Goal: Task Accomplishment & Management: Check status

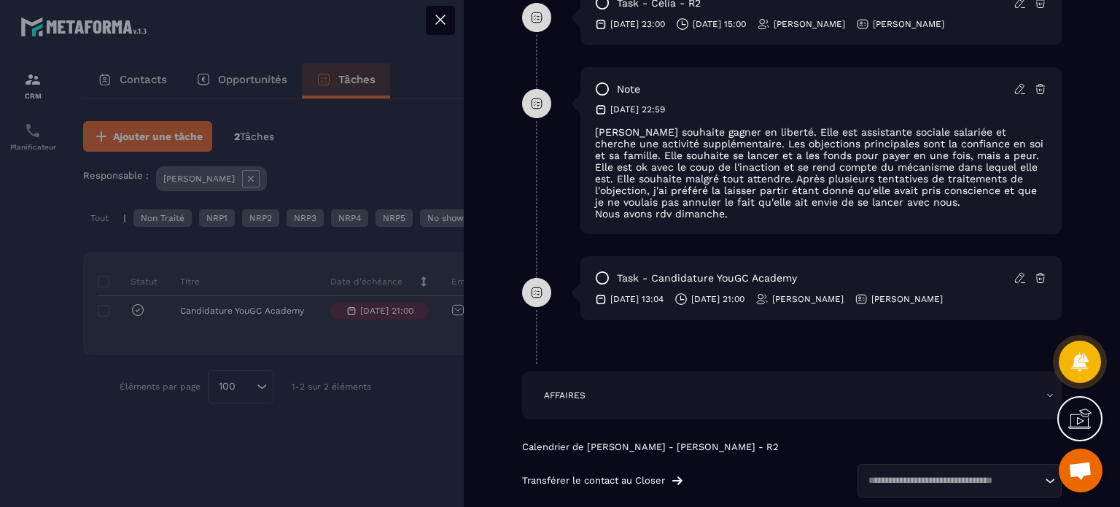
scroll to position [802, 0]
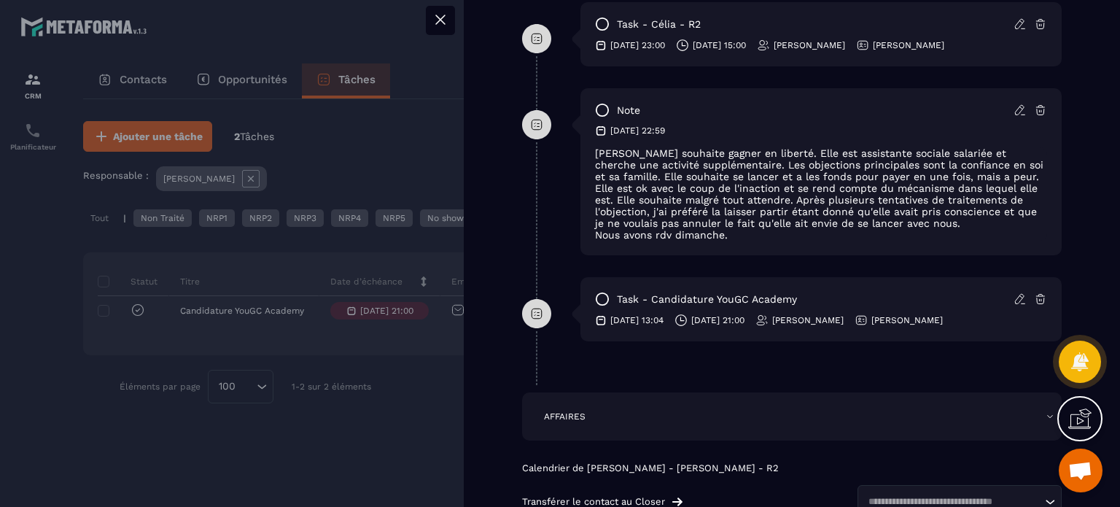
click at [539, 318] on icon at bounding box center [536, 313] width 29 height 29
click at [598, 300] on icon at bounding box center [602, 299] width 15 height 15
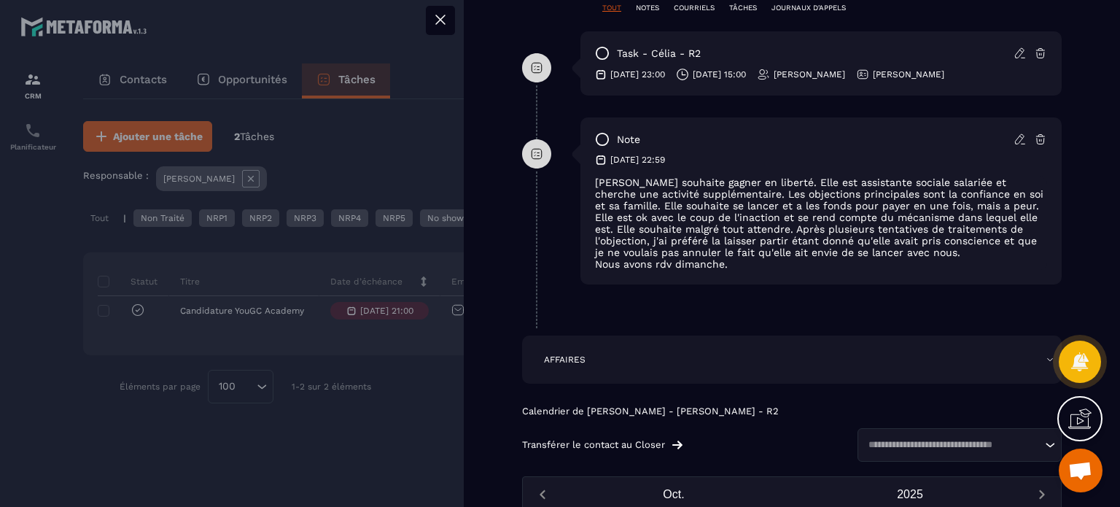
scroll to position [729, 0]
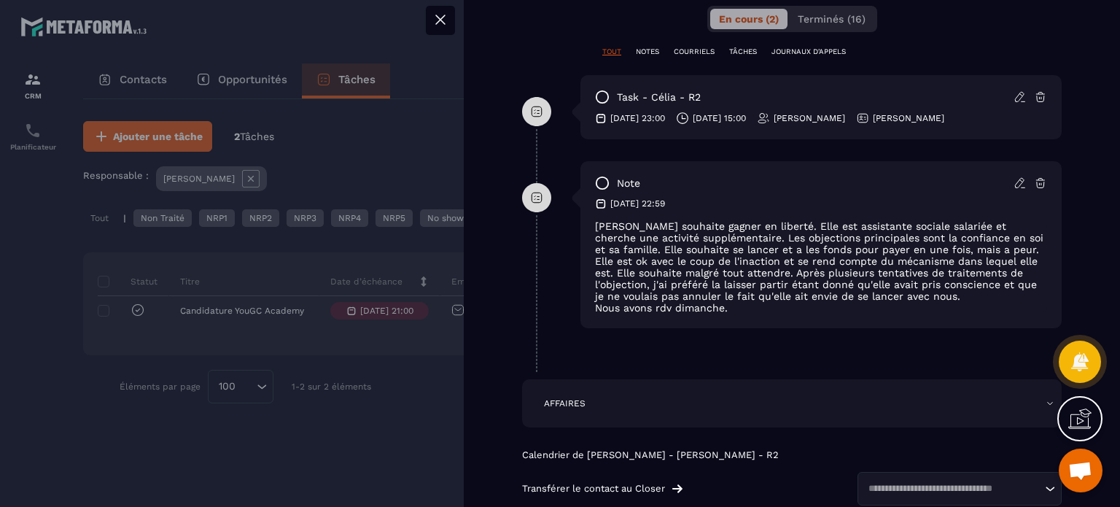
click at [391, 144] on div at bounding box center [560, 253] width 1120 height 507
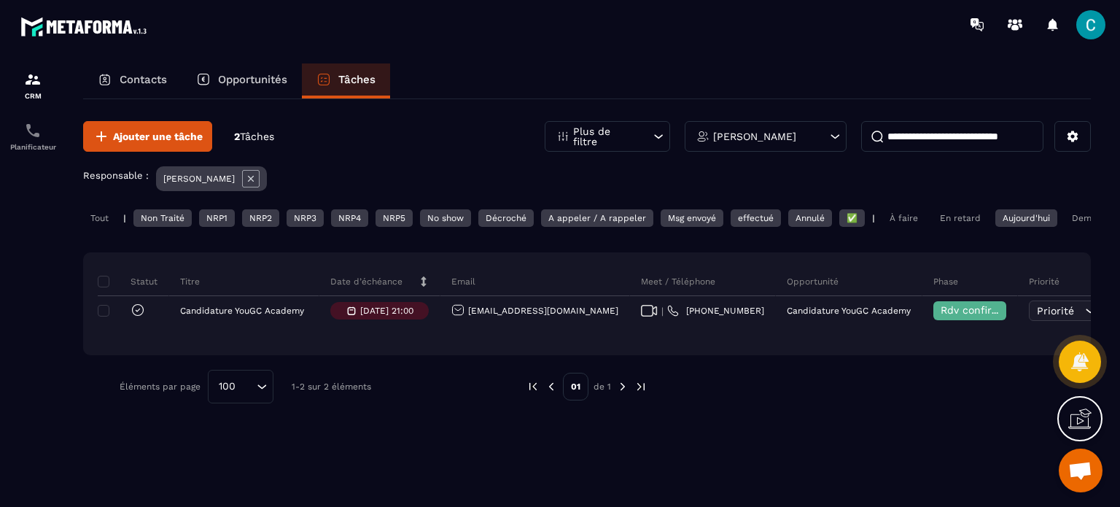
click at [902, 218] on div "À faire" at bounding box center [904, 218] width 43 height 18
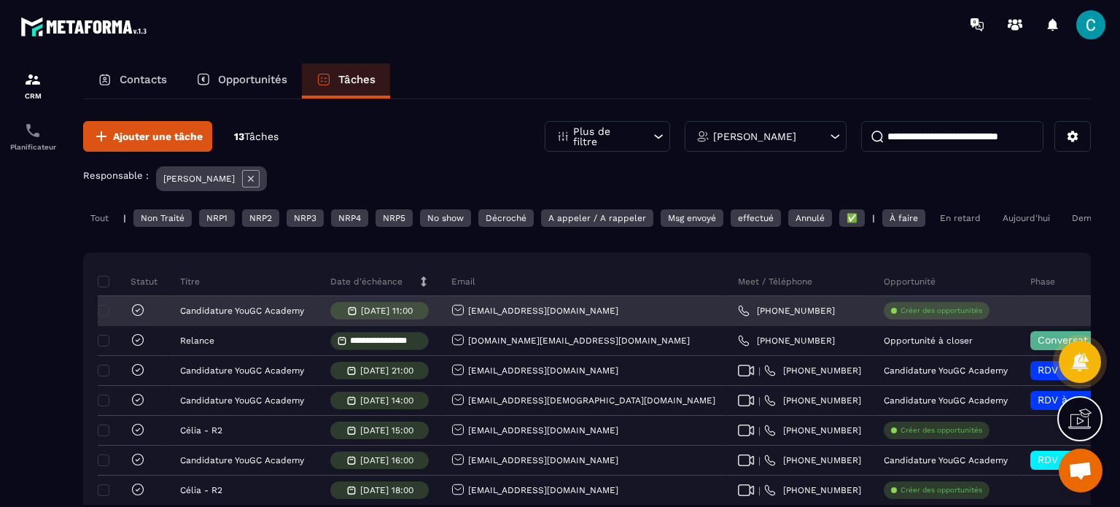
scroll to position [73, 0]
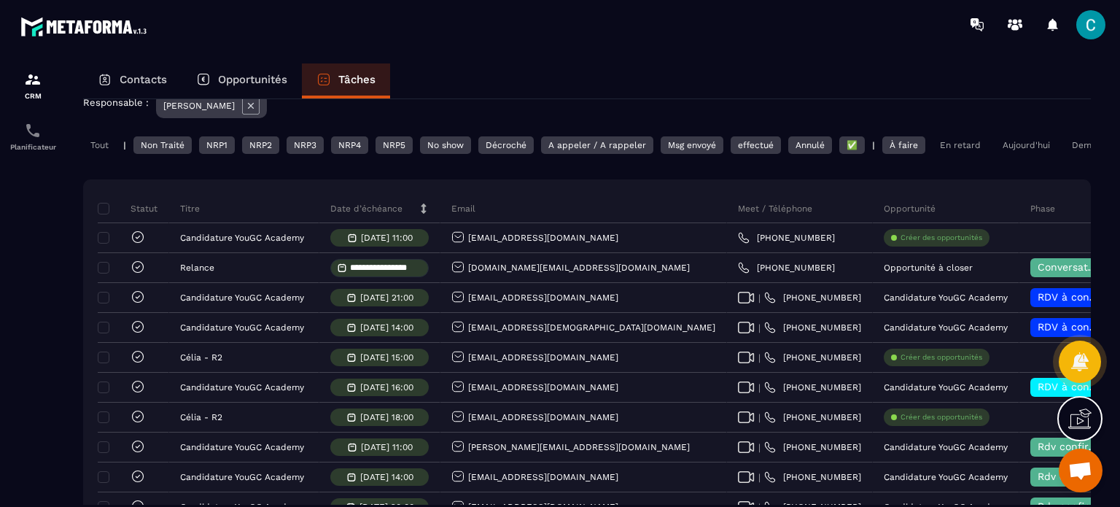
click at [963, 140] on div "En retard" at bounding box center [960, 145] width 55 height 18
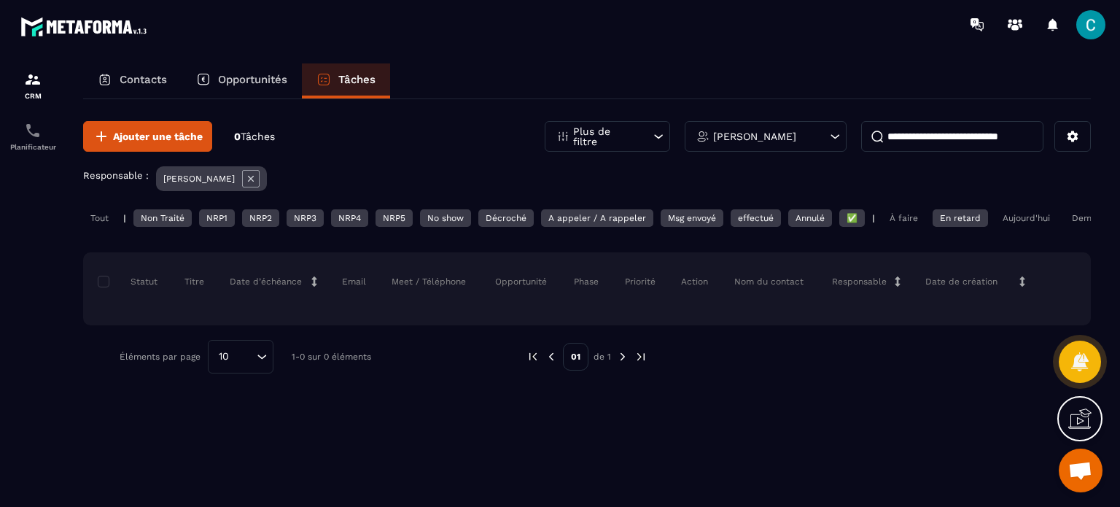
scroll to position [0, 0]
click at [1009, 209] on div "Aujourd'hui" at bounding box center [1027, 218] width 62 height 18
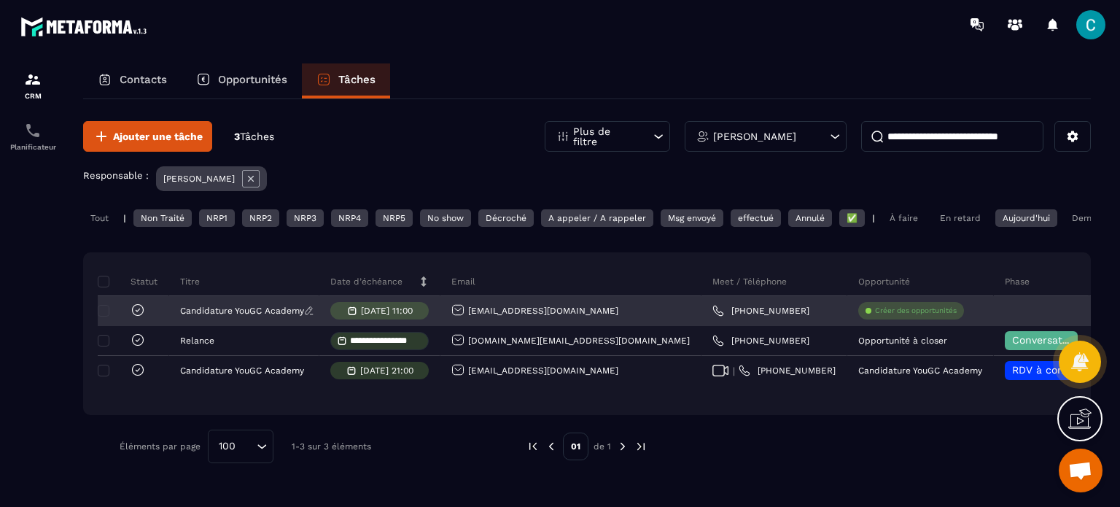
click at [233, 312] on div "Candidature YouGC Academy" at bounding box center [244, 311] width 150 height 29
click at [233, 316] on p "Candidature YouGC Academy" at bounding box center [242, 311] width 124 height 10
